Goal: Submit feedback/report problem: Submit feedback/report problem

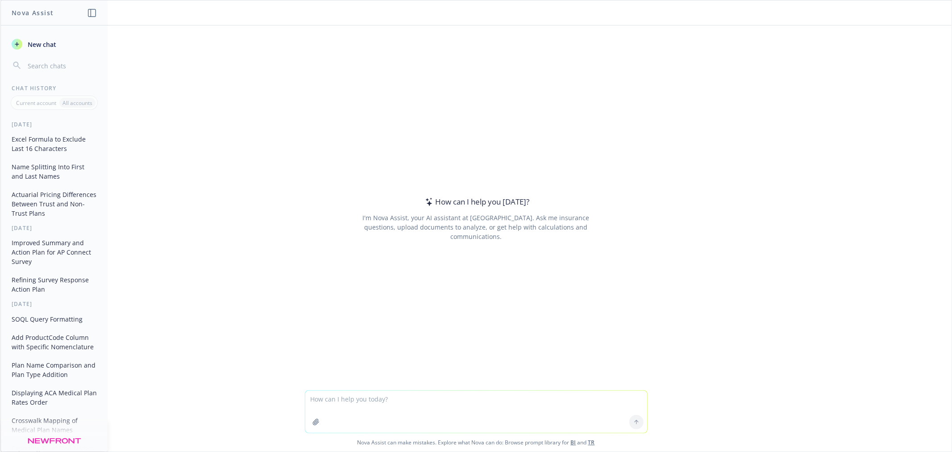
click at [345, 404] on textarea at bounding box center [476, 411] width 342 height 42
type textarea "make this better: Hi [PERSON_NAME] - In reviewing our system interface, I wante…"
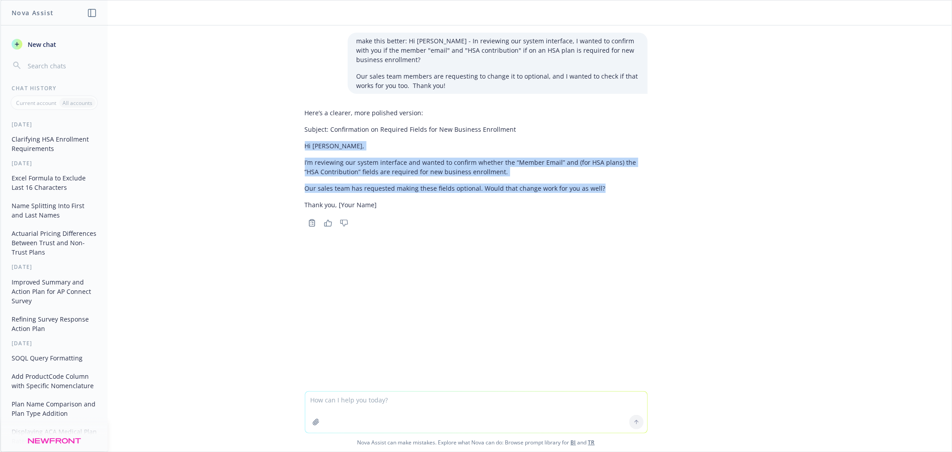
drag, startPoint x: 601, startPoint y: 185, endPoint x: 274, endPoint y: 149, distance: 328.6
click at [274, 149] on div "make this better: Hi [PERSON_NAME] - In reviewing our system interface, I wante…" at bounding box center [475, 207] width 951 height 365
copy div "Hi [PERSON_NAME], I’m reviewing our system interface and wanted to confirm whet…"
